Goal: Task Accomplishment & Management: Use online tool/utility

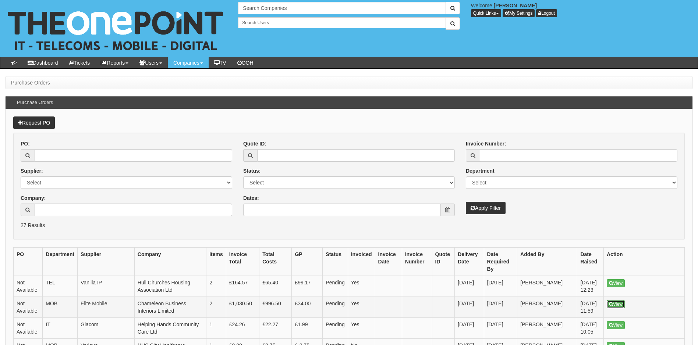
click at [617, 300] on link "View" at bounding box center [615, 304] width 18 height 8
click at [615, 321] on link "View" at bounding box center [615, 325] width 18 height 8
click at [68, 211] on input "Company:" at bounding box center [133, 210] width 197 height 13
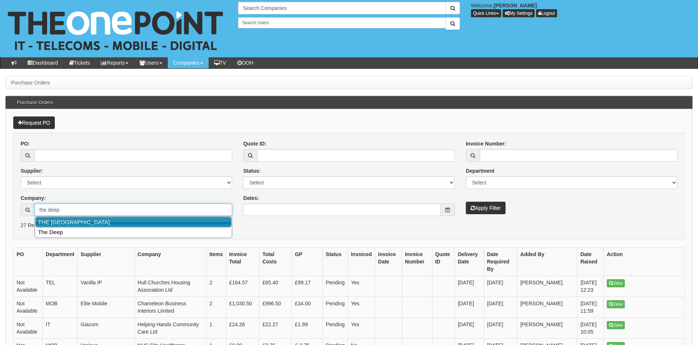
click at [81, 224] on link "THE DEEP BUSINESS CENTRE" at bounding box center [133, 222] width 196 height 11
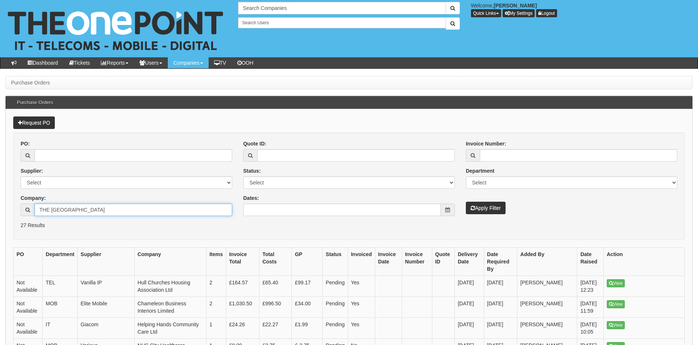
type input "THE DEEP BUSINESS CENTRE"
click at [493, 206] on button "Apply Filter" at bounding box center [486, 208] width 40 height 13
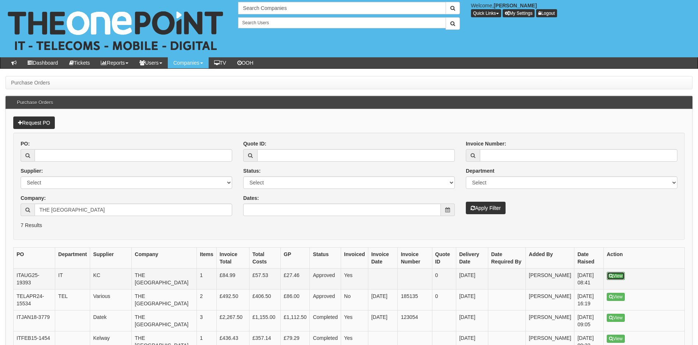
click at [615, 276] on link "View" at bounding box center [615, 276] width 18 height 8
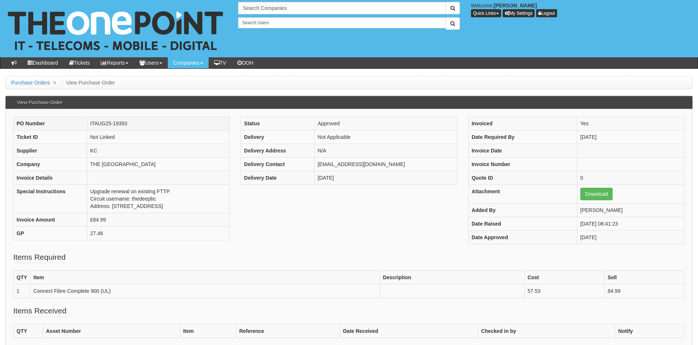
drag, startPoint x: 142, startPoint y: 121, endPoint x: 89, endPoint y: 126, distance: 52.8
click at [89, 126] on td "ITAUG25-19393" at bounding box center [158, 124] width 142 height 14
copy td "ITAUG25-19393"
drag, startPoint x: 112, startPoint y: 207, endPoint x: 117, endPoint y: 216, distance: 9.9
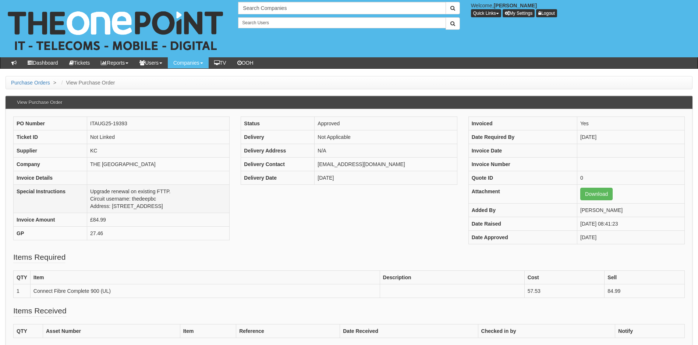
click at [117, 213] on td "Upgrade renewal on existing FTTP. Circuit username: thedeepbc Address: The Deep…" at bounding box center [158, 199] width 142 height 28
copy td "The Deep Business Centre, Tower Street, Hull, HU1 4BG"
drag, startPoint x: 392, startPoint y: 163, endPoint x: 317, endPoint y: 164, distance: 74.7
click at [317, 164] on td "freya.cross@thedeep.co.uk" at bounding box center [385, 165] width 142 height 14
copy td "freya.cross@thedeep.co.uk"
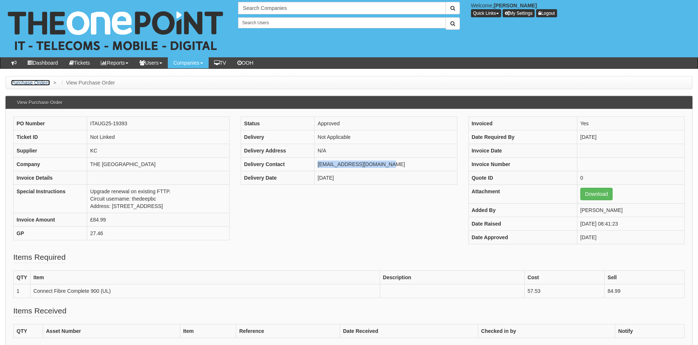
click at [32, 83] on link "Purchase Orders" at bounding box center [30, 83] width 39 height 6
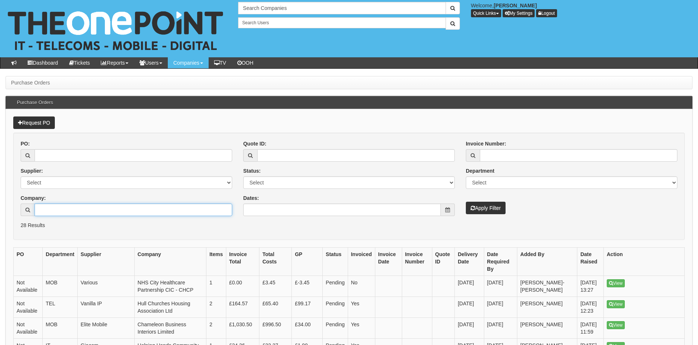
click at [86, 211] on input "Company:" at bounding box center [133, 210] width 197 height 13
type input "a"
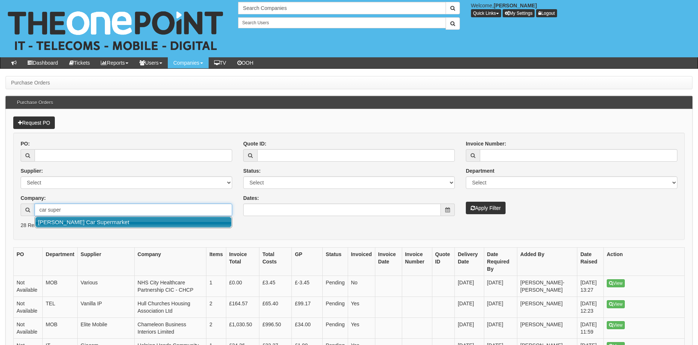
click at [107, 224] on link "[PERSON_NAME] Car Supermarket" at bounding box center [133, 222] width 196 height 11
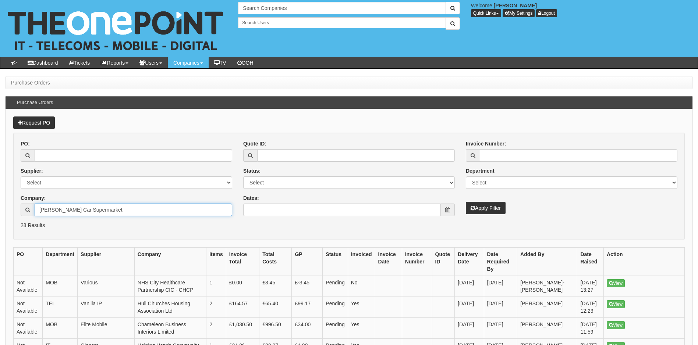
type input "[PERSON_NAME] Car Supermarket"
click at [499, 210] on button "Apply Filter" at bounding box center [486, 208] width 40 height 13
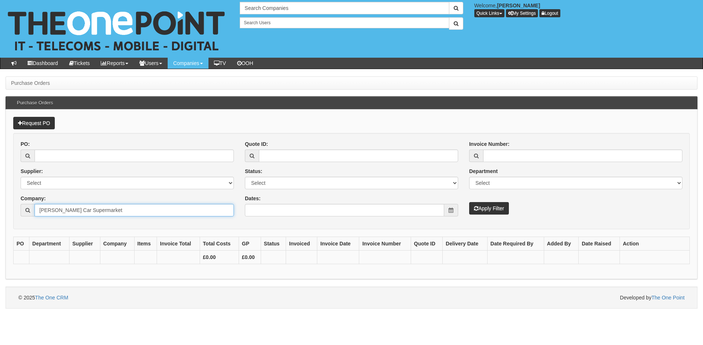
click at [119, 213] on input "[PERSON_NAME] Car Supermarket" at bounding box center [134, 210] width 199 height 13
type input "E"
type input "carsupermarket"
click at [496, 210] on button "Apply Filter" at bounding box center [489, 208] width 40 height 13
click at [99, 206] on input "carsupermarket" at bounding box center [134, 210] width 199 height 13
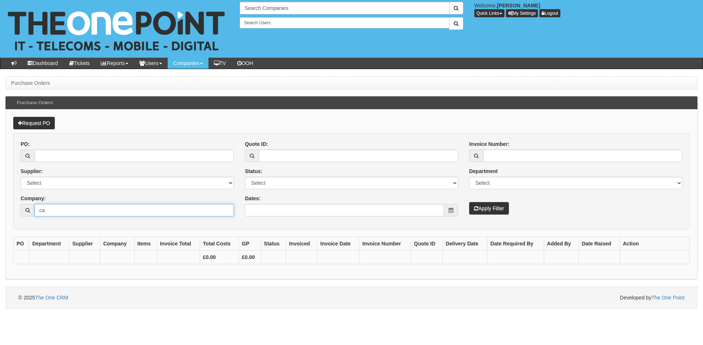
type input "c"
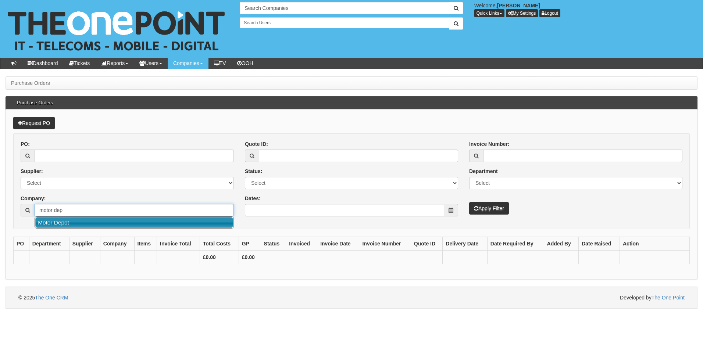
click at [98, 224] on link "Motor Depot" at bounding box center [134, 222] width 198 height 11
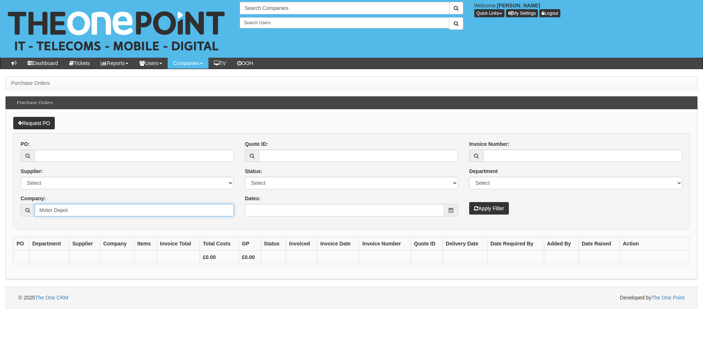
type input "Motor Depot"
click at [490, 212] on button "Apply Filter" at bounding box center [489, 208] width 40 height 13
click at [496, 210] on button "Apply Filter" at bounding box center [489, 208] width 40 height 13
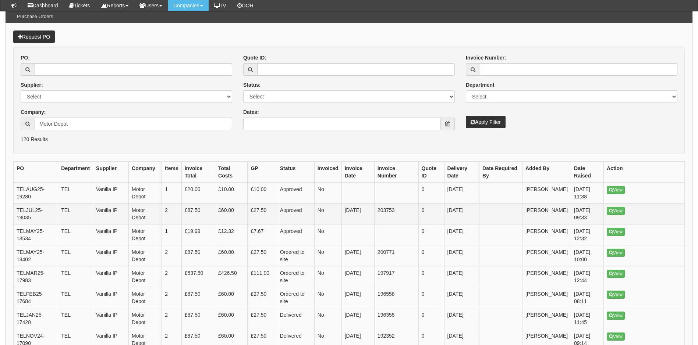
scroll to position [74, 0]
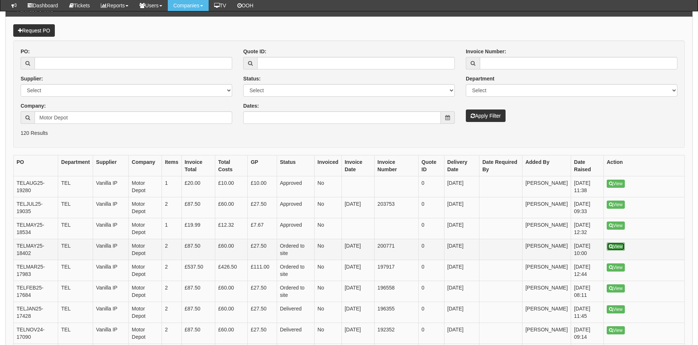
click at [623, 243] on link "View" at bounding box center [615, 247] width 18 height 8
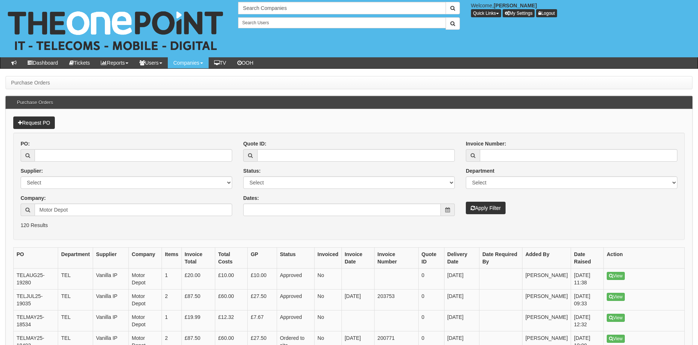
scroll to position [92, 0]
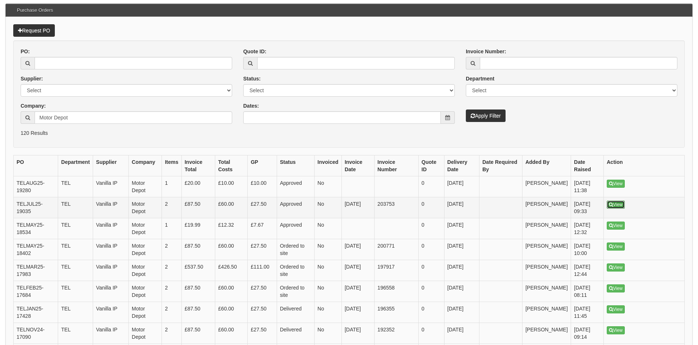
click at [616, 207] on link "View" at bounding box center [615, 205] width 18 height 8
